Goal: Complete application form

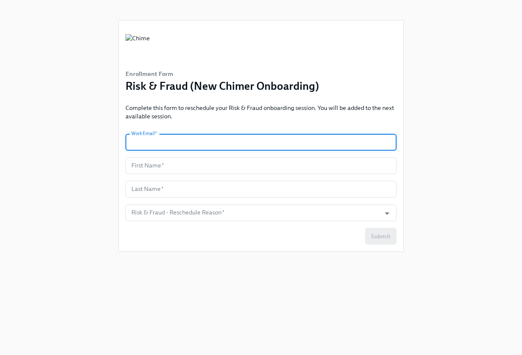
click at [204, 147] on input "text" at bounding box center [260, 142] width 271 height 17
type input "[PERSON_NAME][EMAIL_ADDRESS][PERSON_NAME][DOMAIN_NAME]"
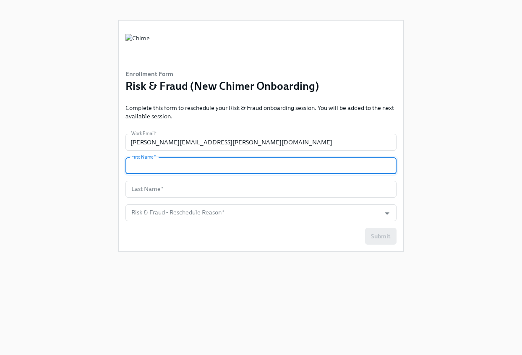
click at [190, 166] on input "text" at bounding box center [260, 165] width 271 height 17
type input "[PERSON_NAME]"
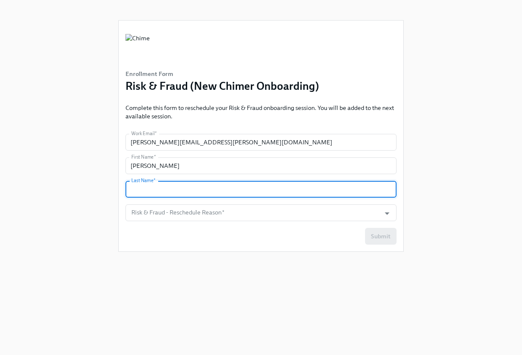
click at [181, 190] on input "text" at bounding box center [260, 189] width 271 height 17
type input "[PERSON_NAME]"
click at [188, 216] on input "Risk & Fraud - Reschedule Reason   *" at bounding box center [253, 212] width 247 height 17
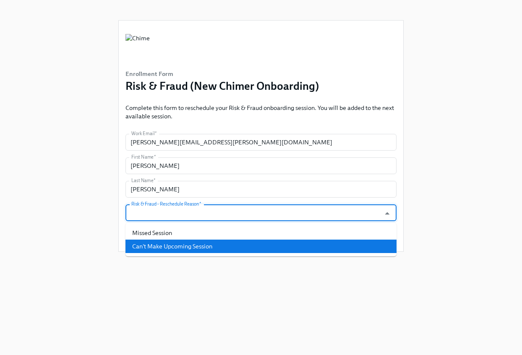
click at [167, 243] on li "Can't Make Upcoming Session" at bounding box center [260, 245] width 271 height 13
type input "Can't Make Upcoming Session"
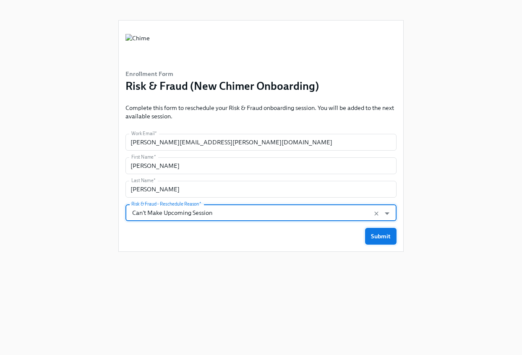
click at [384, 237] on span "Submit" at bounding box center [381, 236] width 20 height 8
